Goal: Communication & Community: Answer question/provide support

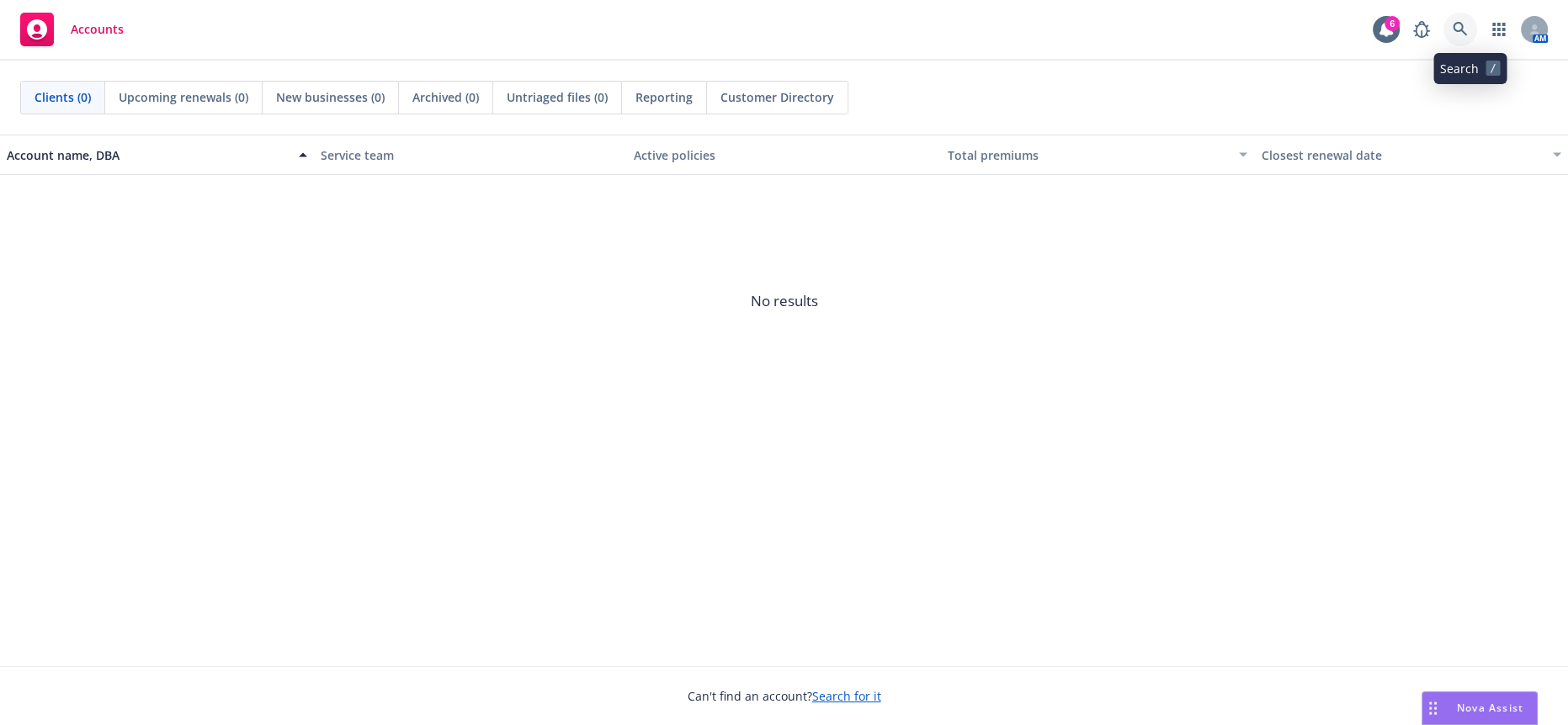
click at [1460, 27] on link at bounding box center [1461, 29] width 34 height 34
click at [1503, 712] on span "Nova Assist" at bounding box center [1490, 708] width 67 height 14
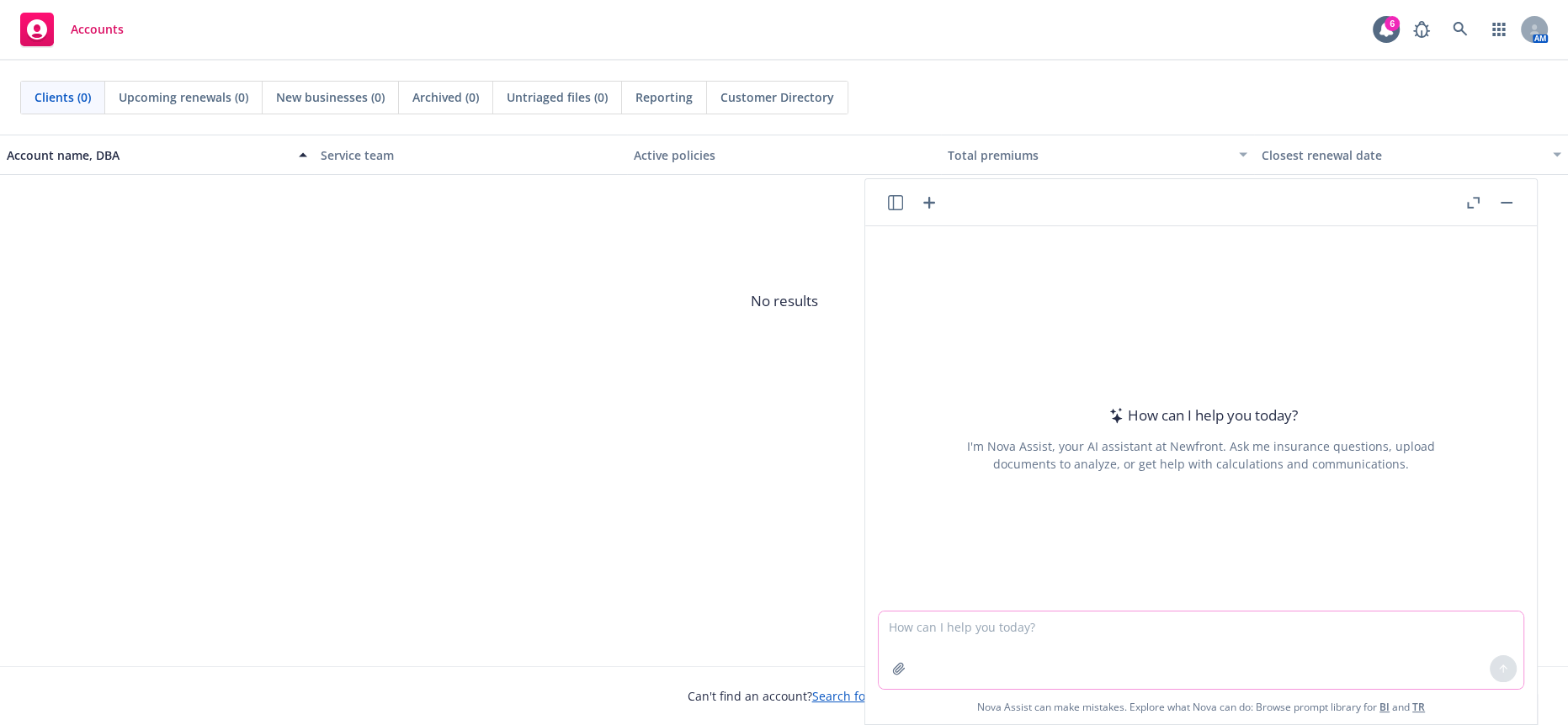
click at [1091, 647] on textarea at bounding box center [1201, 650] width 645 height 77
paste textarea "Angela is out sick today ☹ and we will need to reschedule our check in call for…"
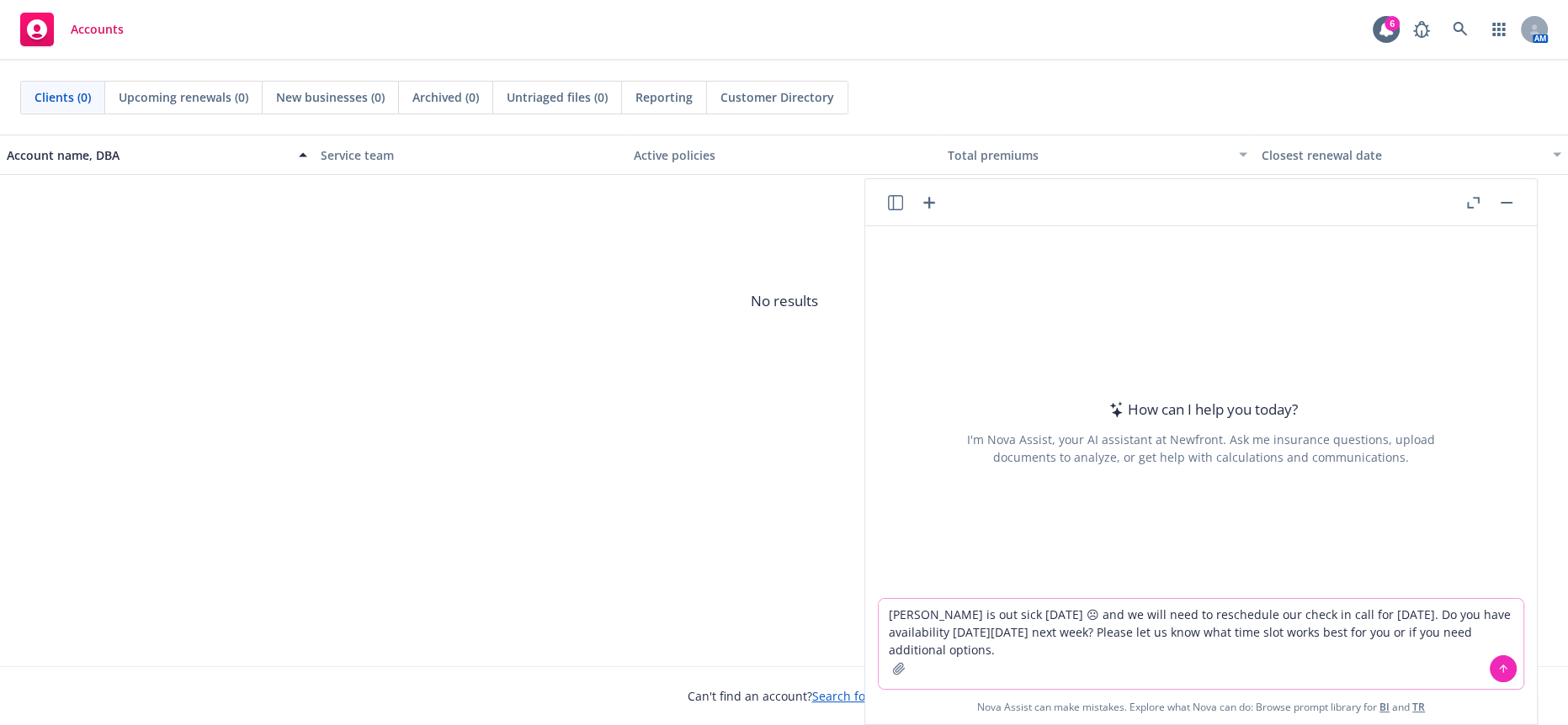
drag, startPoint x: 1071, startPoint y: 616, endPoint x: 884, endPoint y: 612, distance: 187.0
click at [884, 612] on div "Angela is out sick today ☹ and we will need to reschedule our check in call for…" at bounding box center [1201, 661] width 671 height 126
type textarea "more professional and we will need to reschedule our check in call for [DATE]. …"
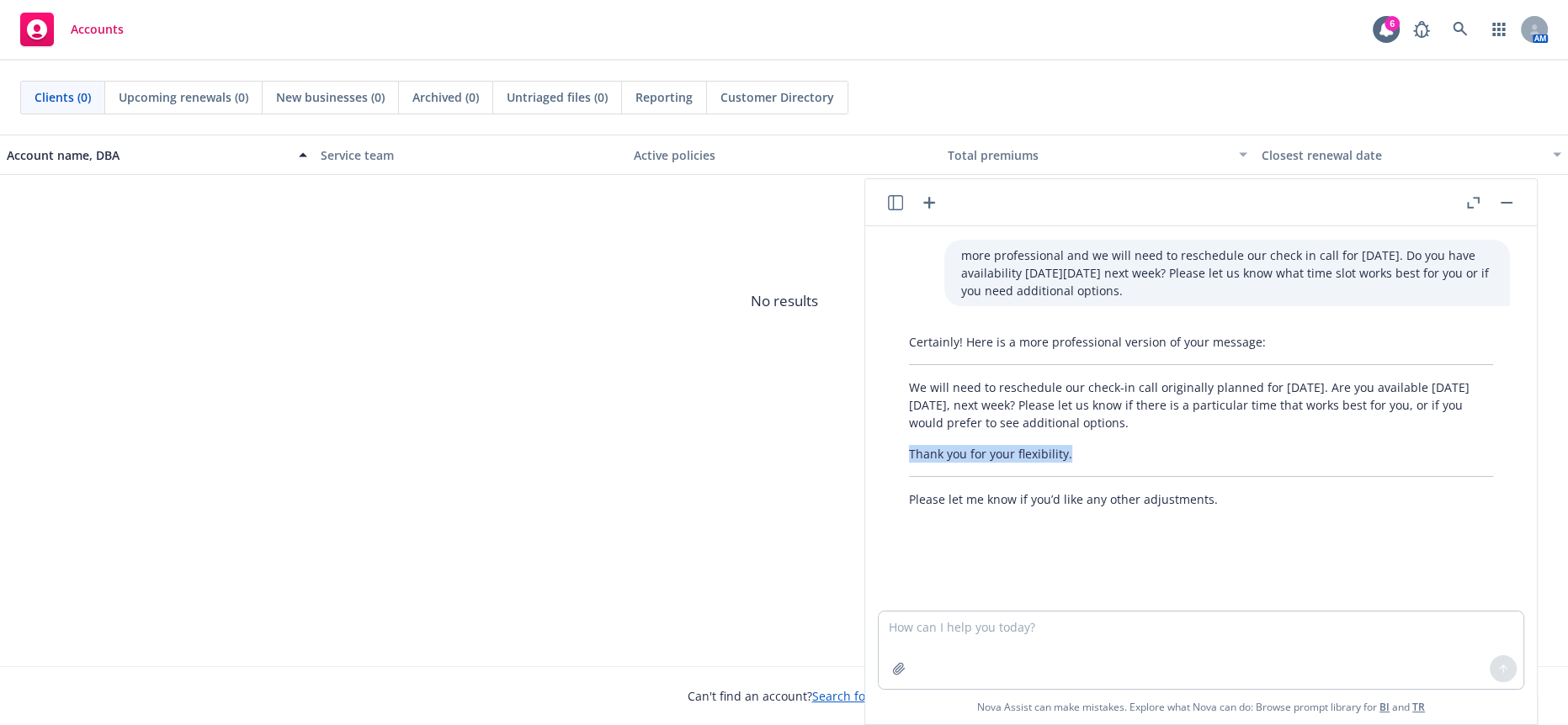
drag, startPoint x: 1082, startPoint y: 437, endPoint x: 895, endPoint y: 438, distance: 187.0
click at [895, 438] on div "Certainly! Here is a more professional version of your message: We will need to…" at bounding box center [1201, 420] width 618 height 189
copy p "Thank you for your flexibility."
click at [1257, 445] on p "Thank you for your flexibility." at bounding box center [1201, 454] width 584 height 18
drag, startPoint x: 1166, startPoint y: 402, endPoint x: 894, endPoint y: 369, distance: 274.0
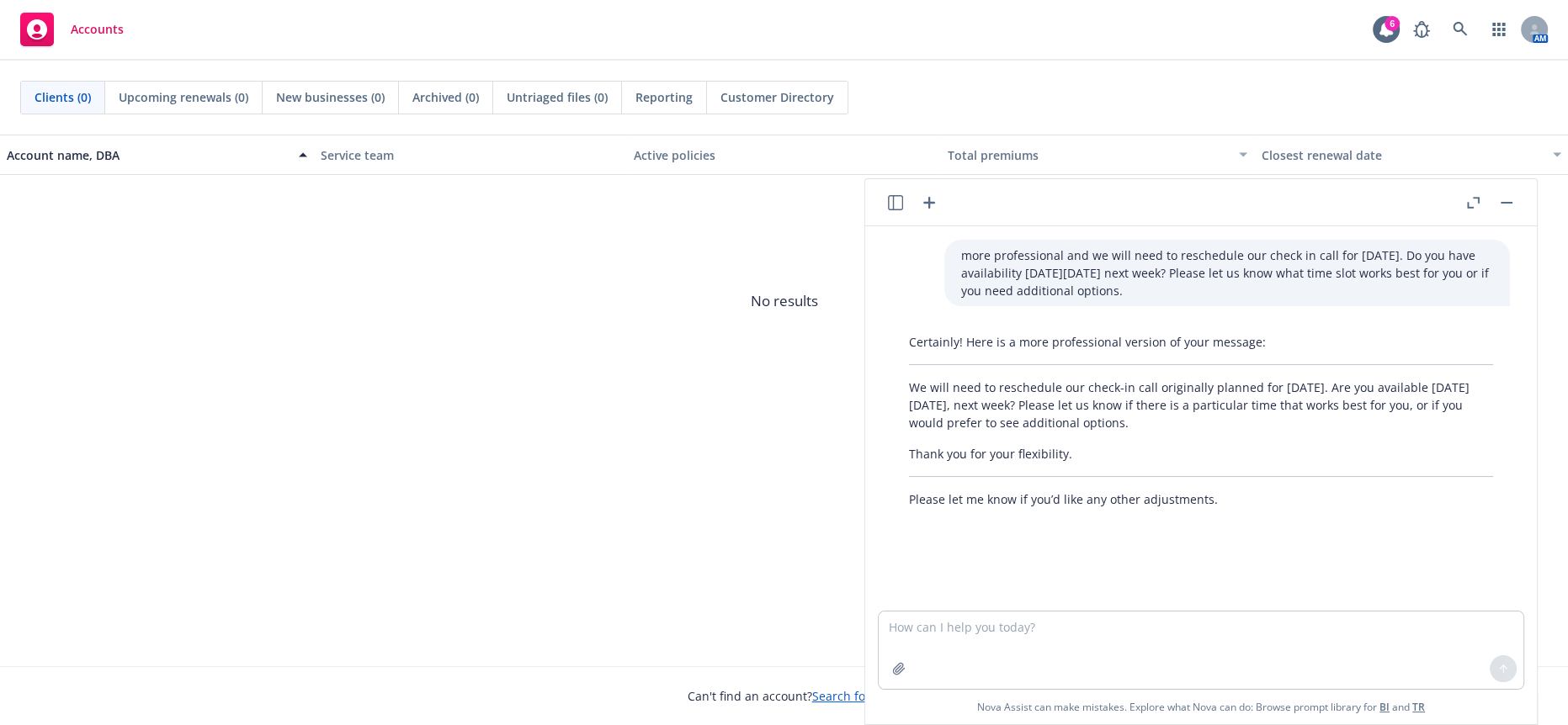
click at [894, 369] on div "Certainly! Here is a more professional version of your message: We will need to…" at bounding box center [1201, 420] width 618 height 189
copy p "We will need to reschedule our check-in call originally planned for [DATE]. Are…"
click at [1516, 198] on button "button" at bounding box center [1507, 202] width 20 height 20
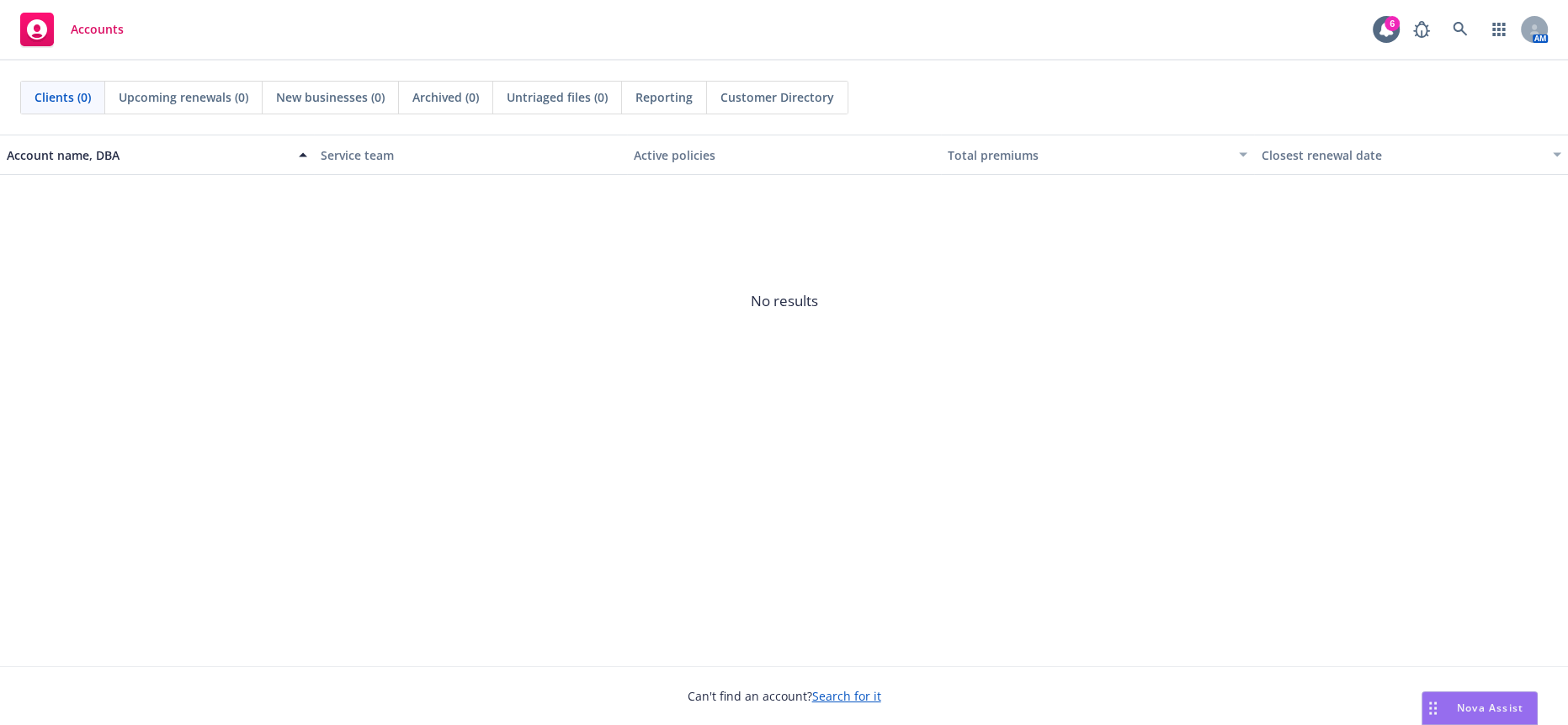
click at [1243, 407] on span "No results" at bounding box center [784, 300] width 1568 height 253
click at [1461, 715] on span "Nova Assist" at bounding box center [1490, 708] width 67 height 14
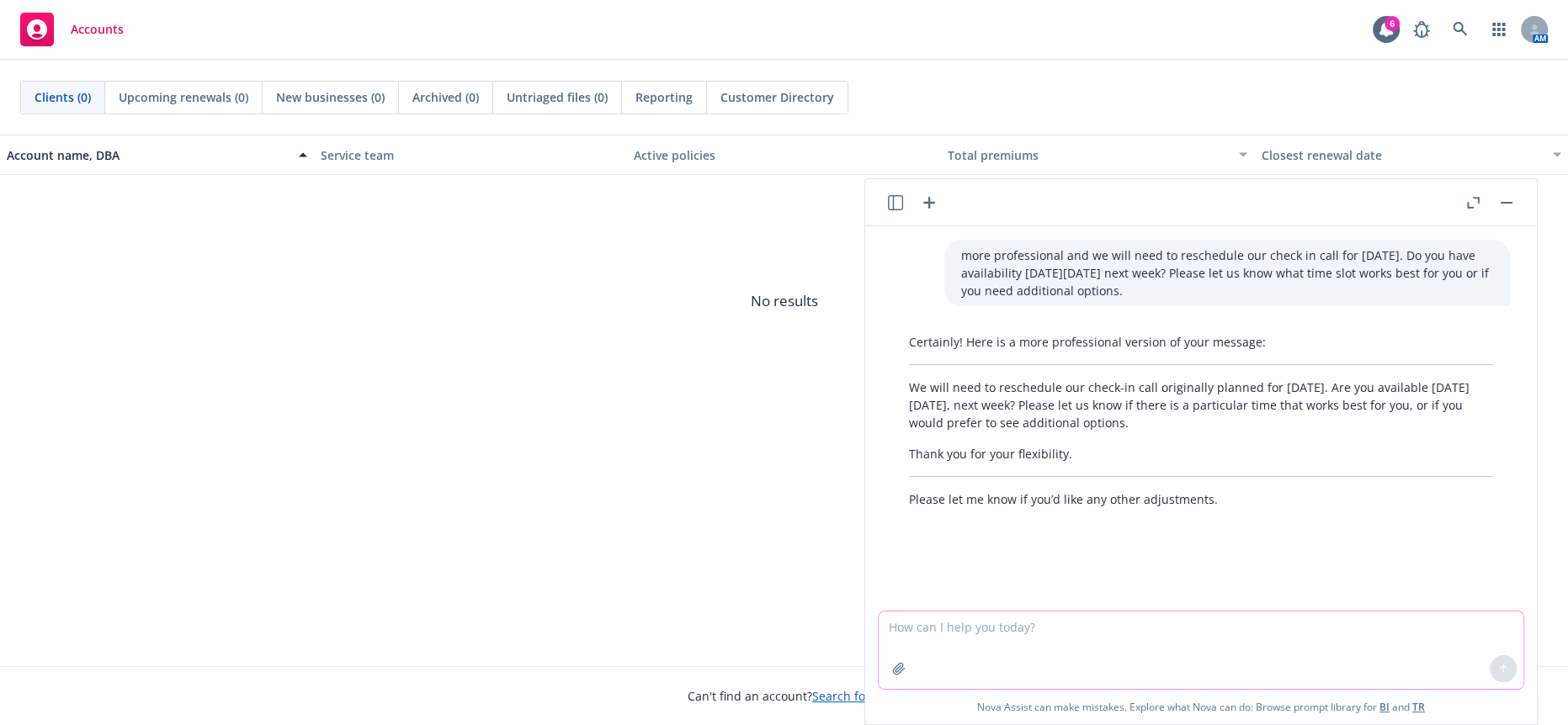
click at [1166, 620] on textarea at bounding box center [1201, 650] width 645 height 77
paste textarea "There is a lot going around! All 3 of my kids have already caught a bug too! Oh…"
type textarea "more professional There is a lot going around! All 3 of my kids have already ca…"
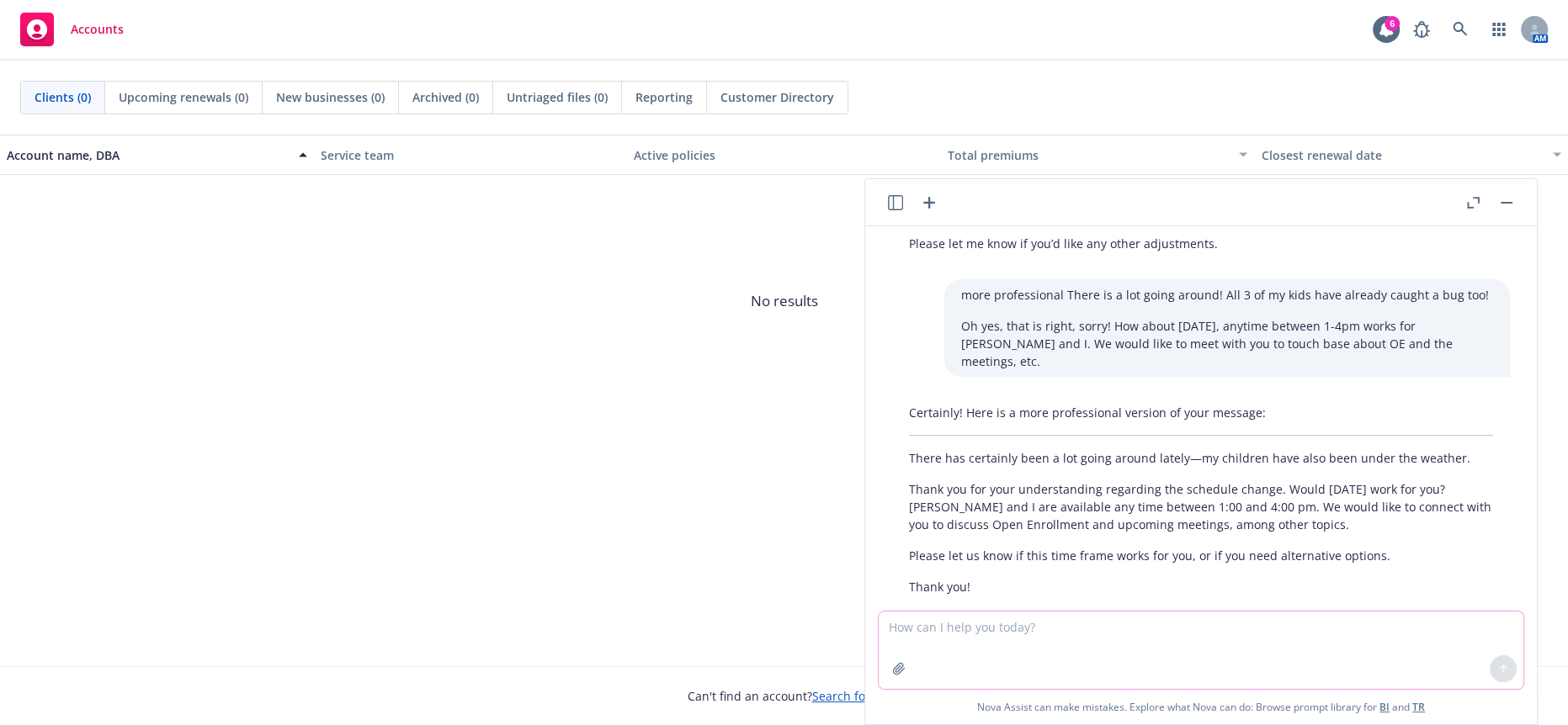
scroll to position [259, 0]
drag, startPoint x: 1377, startPoint y: 502, endPoint x: 903, endPoint y: 472, distance: 474.9
click at [903, 472] on div "Certainly! Here is a more professional version of your message: There has certa…" at bounding box center [1201, 496] width 618 height 206
drag, startPoint x: 918, startPoint y: 472, endPoint x: 1121, endPoint y: 512, distance: 206.9
click at [1121, 512] on div "Certainly! Here is a more professional version of your message: There has certa…" at bounding box center [1201, 496] width 618 height 206
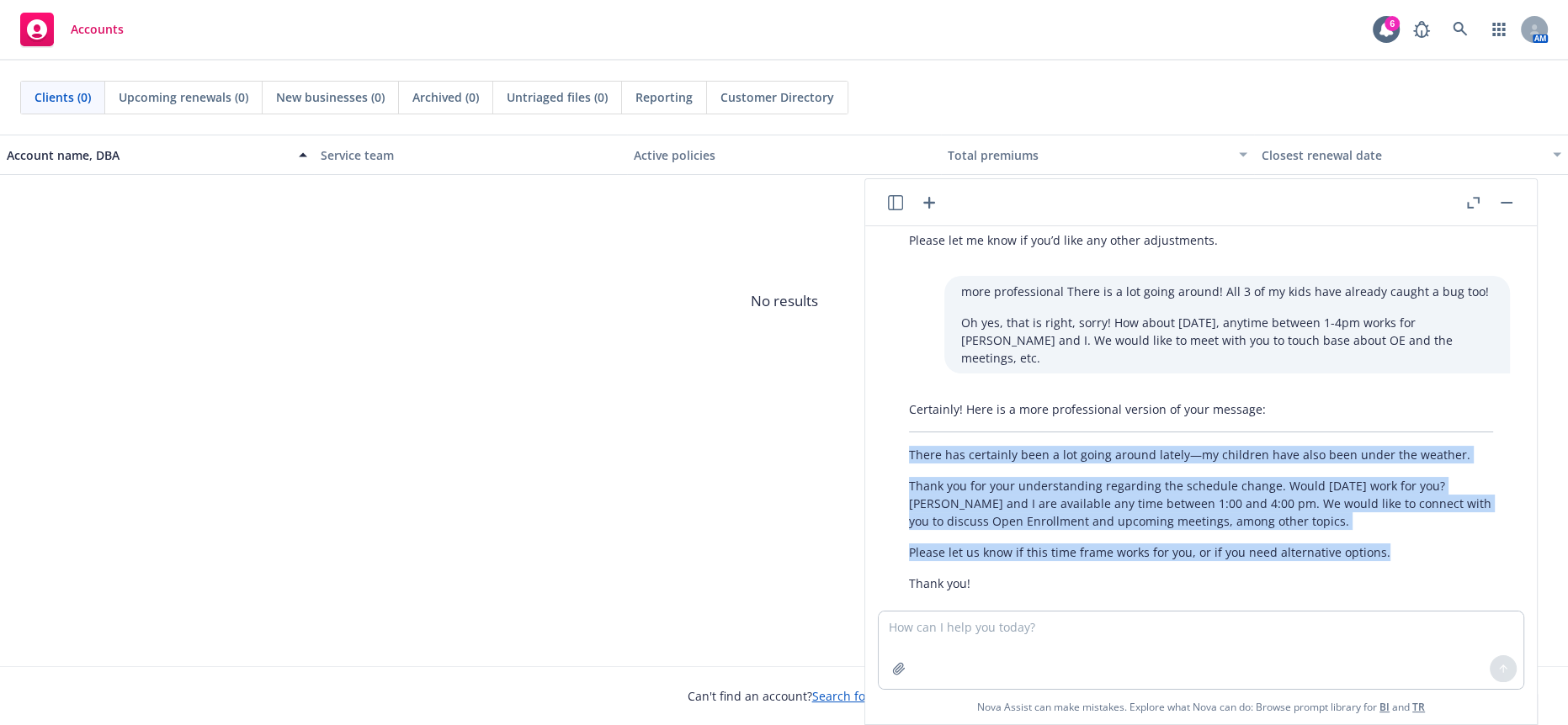
drag, startPoint x: 1363, startPoint y: 534, endPoint x: 901, endPoint y: 449, distance: 469.8
click at [899, 448] on div "Certainly! Here is a more professional version of your message: There has certa…" at bounding box center [1201, 496] width 618 height 206
copy div "There has certainly been a lot going around lately—my children have also been u…"
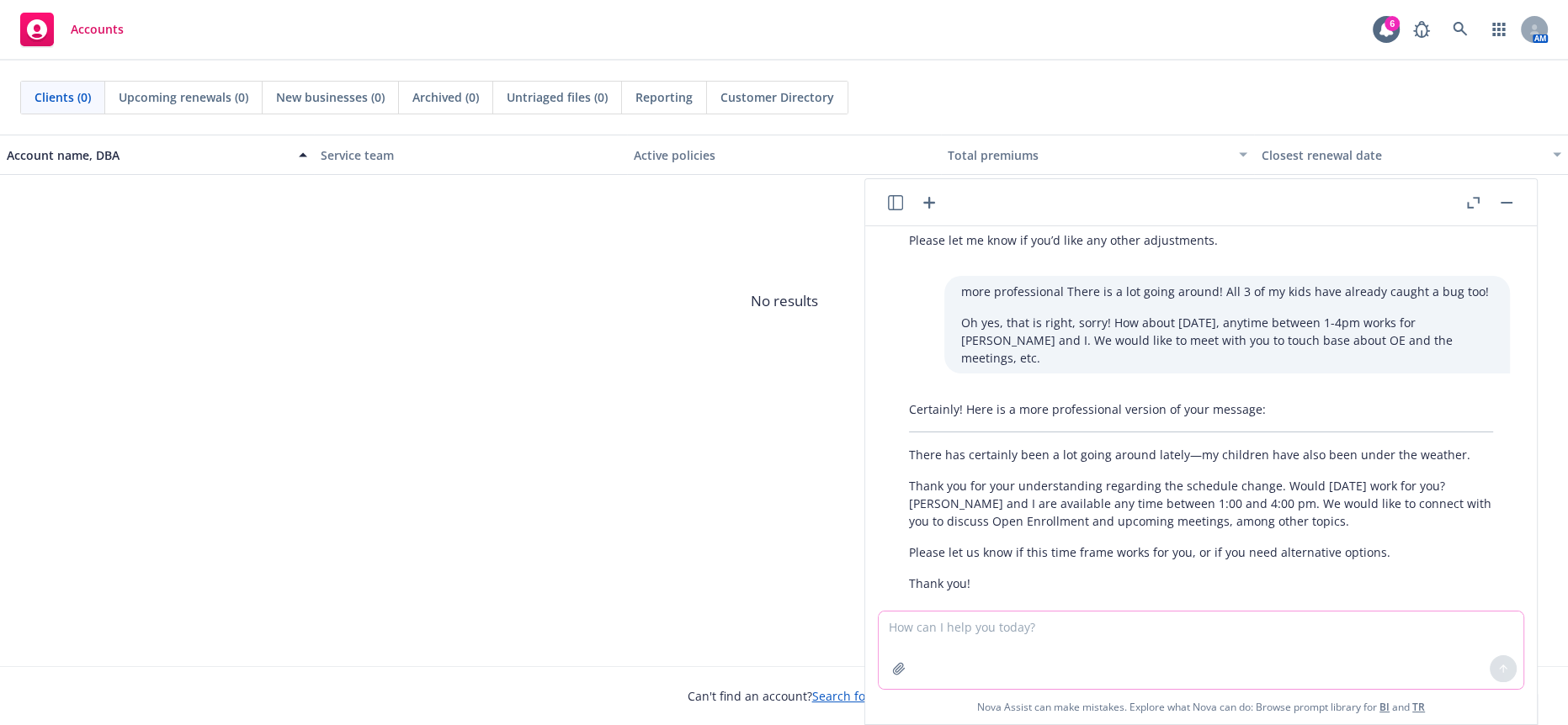
click at [1051, 635] on textarea at bounding box center [1201, 650] width 645 height 77
paste textarea "We would like to connect with you since OE is coming up and to check in."
click at [922, 628] on textarea "We would like to connect with you since OE is coming up and to check in." at bounding box center [1201, 649] width 645 height 79
type textarea "more professional We would like to connect with you since OE is coming up and t…"
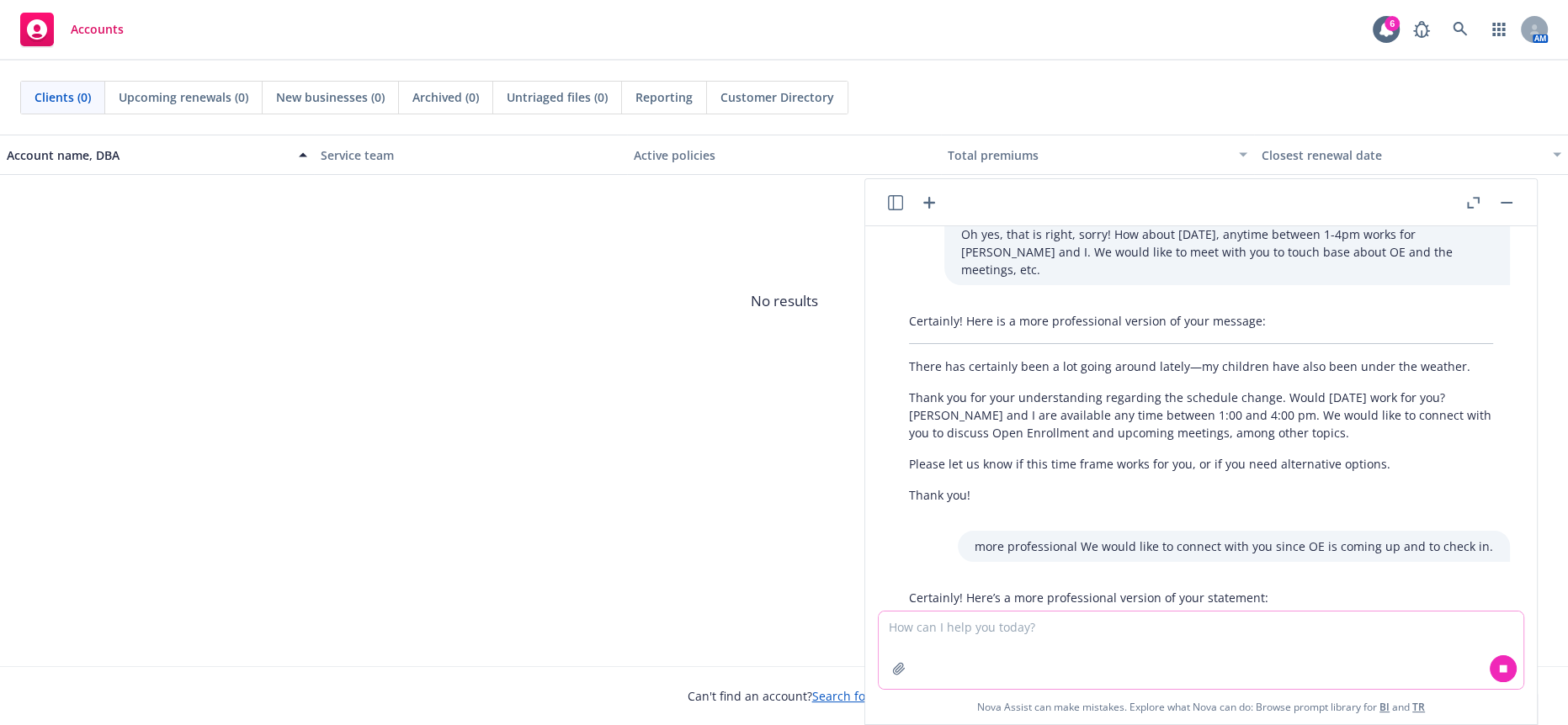
scroll to position [472, 0]
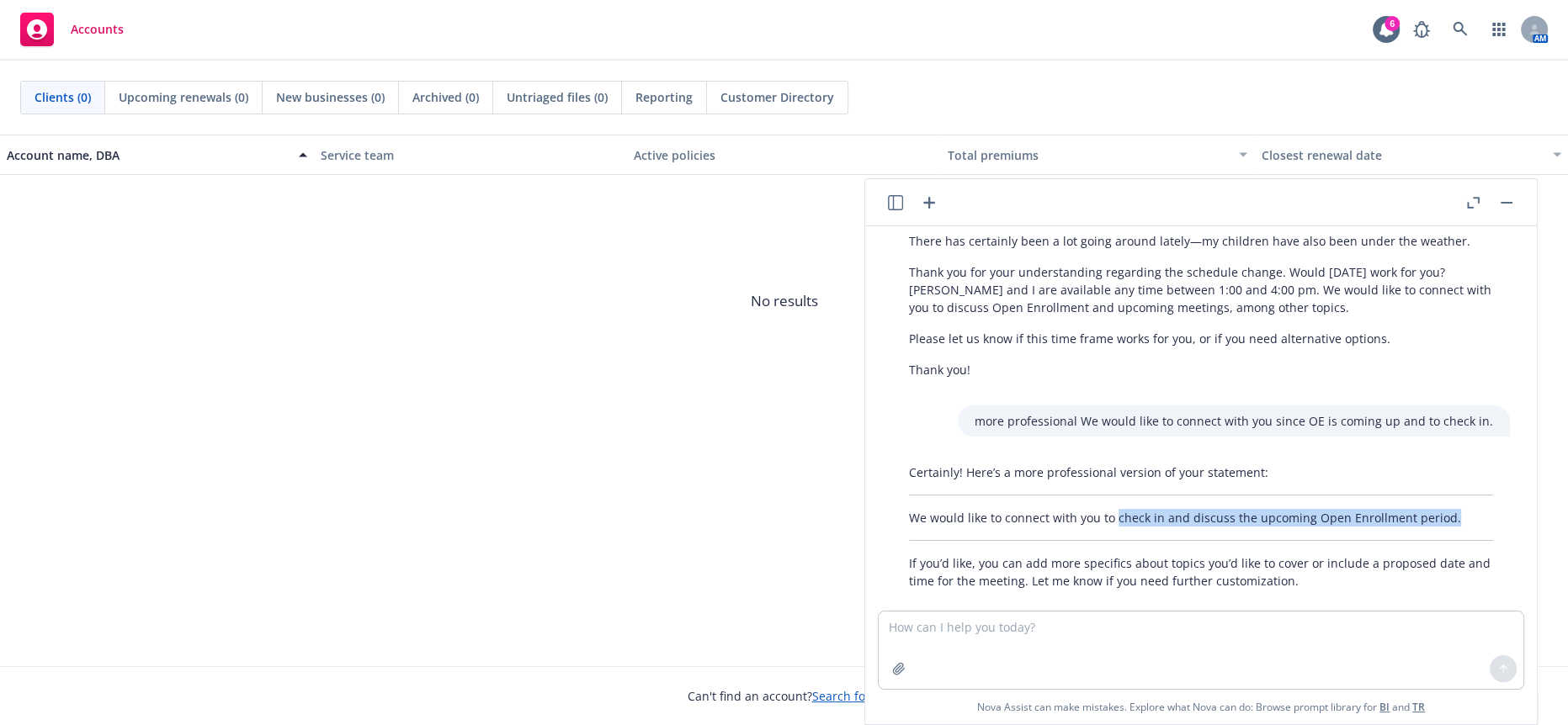
drag, startPoint x: 1456, startPoint y: 495, endPoint x: 1109, endPoint y: 503, distance: 347.1
click at [1109, 509] on p "We would like to connect with you to check in and discuss the upcoming Open Enr…" at bounding box center [1201, 518] width 584 height 18
click at [1215, 554] on p "If you’d like, you can add more specifics about topics you’d like to cover or i…" at bounding box center [1201, 572] width 584 height 35
drag, startPoint x: 1399, startPoint y: 501, endPoint x: 897, endPoint y: 510, distance: 502.1
click at [897, 510] on div "Certainly! Here’s a more professional version of your statement: We would like …" at bounding box center [1201, 526] width 618 height 140
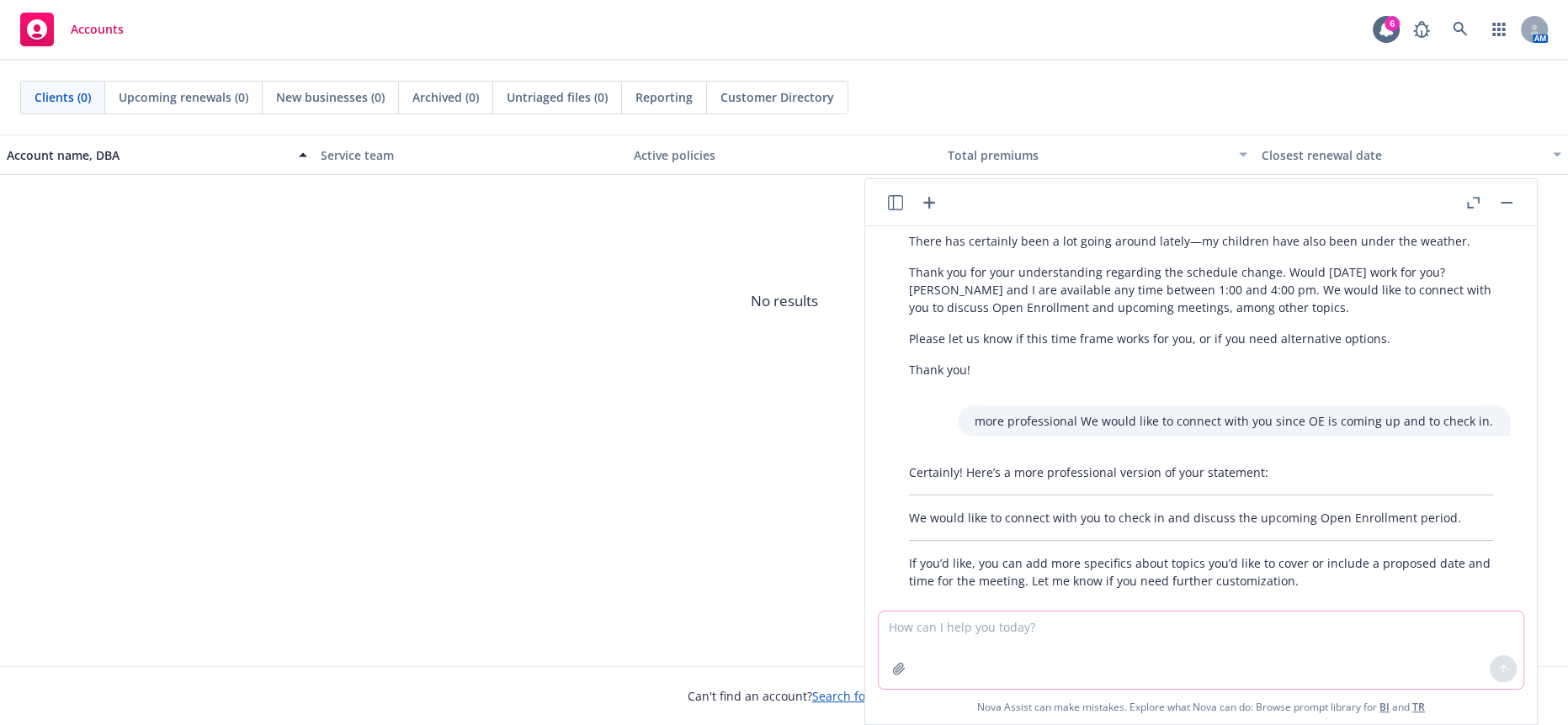
click at [1117, 619] on textarea at bounding box center [1201, 650] width 645 height 77
paste textarea "Not sure if you need but I will provide just in case"
type textarea "more professional Not sure if you need but I will provide just in case"
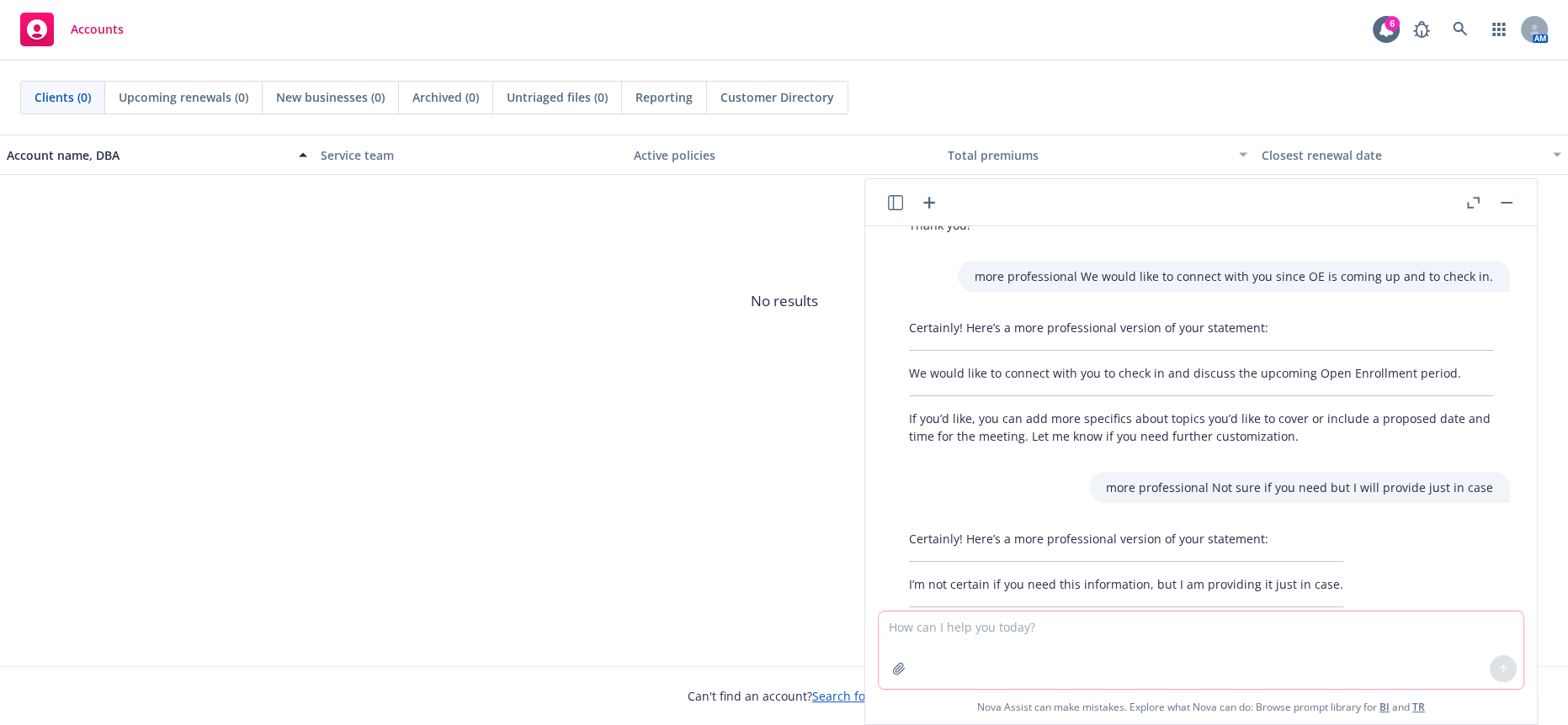
scroll to position [651, 0]
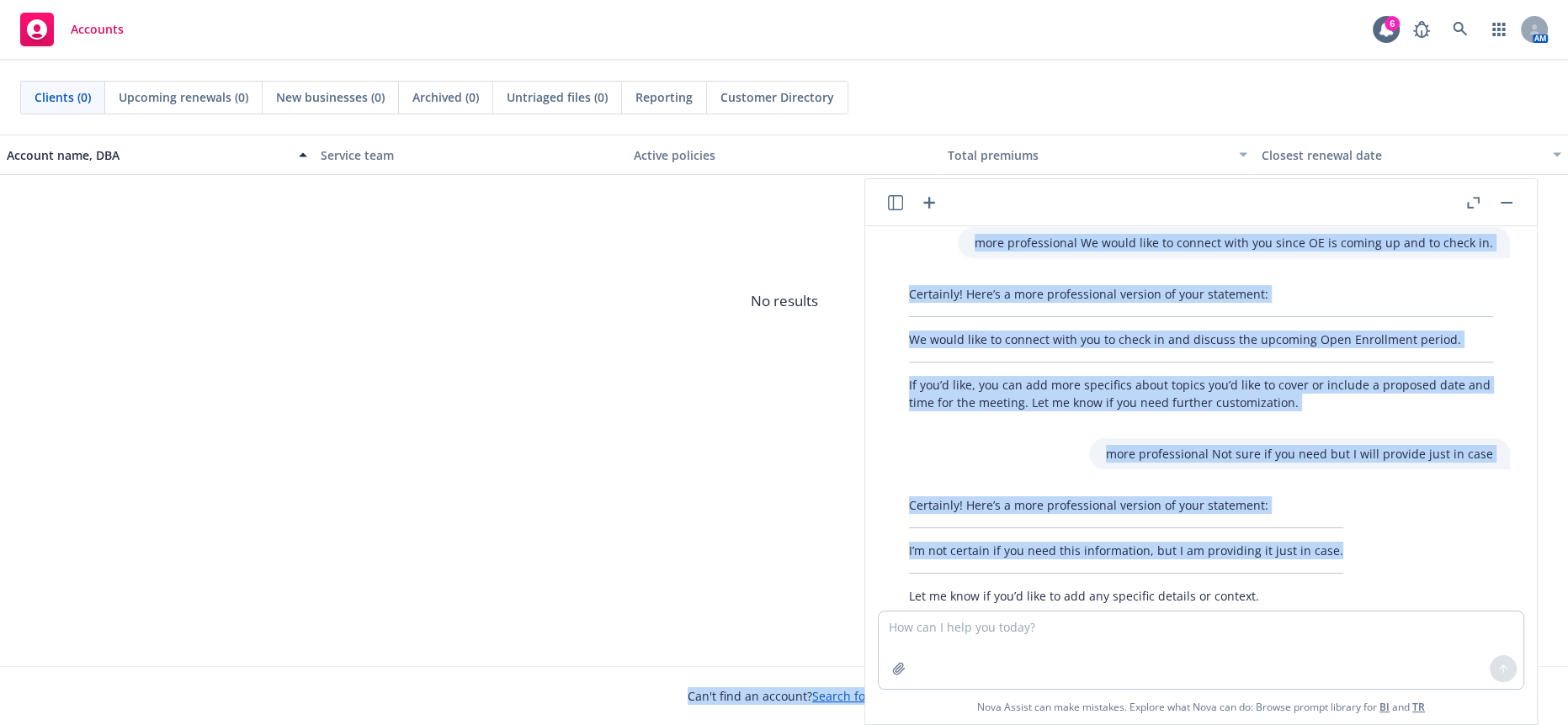
drag, startPoint x: 1348, startPoint y: 519, endPoint x: 852, endPoint y: 525, distance: 496.0
click at [852, 525] on body "Accounts 6 AM Clients (0) Upcoming renewals (0) New businesses (0) Archived (0)…" at bounding box center [784, 362] width 1568 height 725
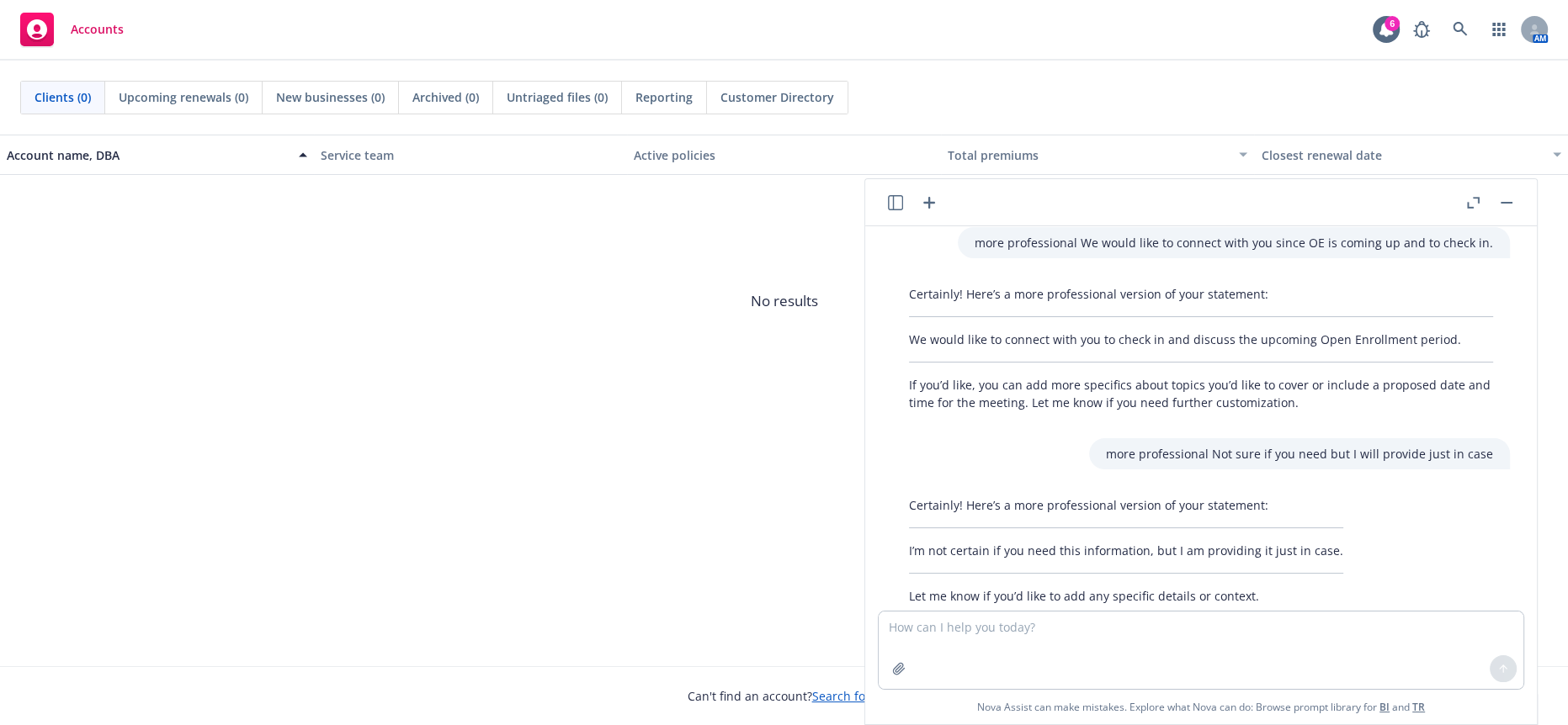
click at [708, 546] on div "Account name, DBA Service team Active policies Total premiums Closest renewal d…" at bounding box center [784, 401] width 1568 height 532
